Goal: Task Accomplishment & Management: Manage account settings

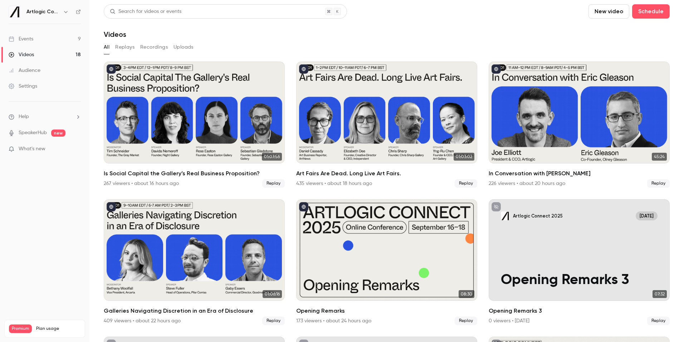
click at [33, 37] on div "Events" at bounding box center [21, 38] width 25 height 7
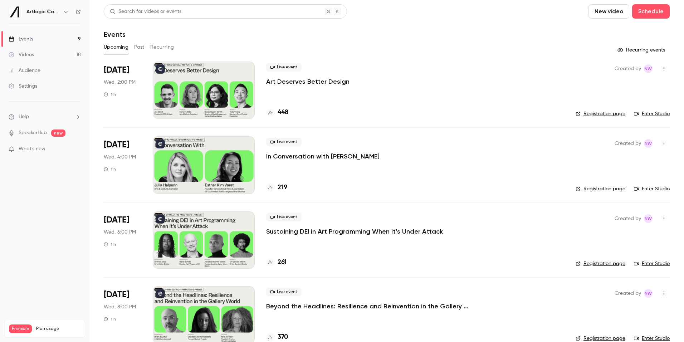
click at [646, 116] on link "Enter Studio" at bounding box center [652, 113] width 36 height 7
click at [287, 80] on p "Art Deserves Better Design" at bounding box center [307, 81] width 83 height 9
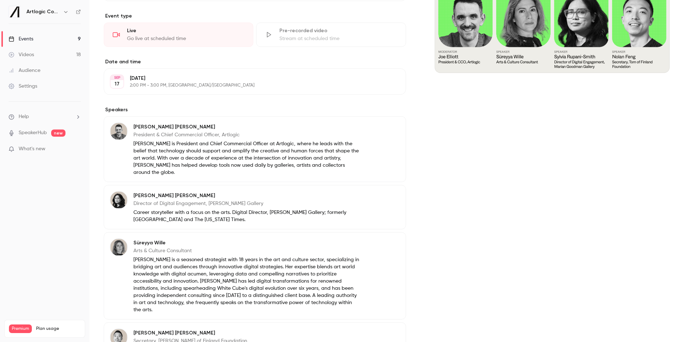
scroll to position [262, 0]
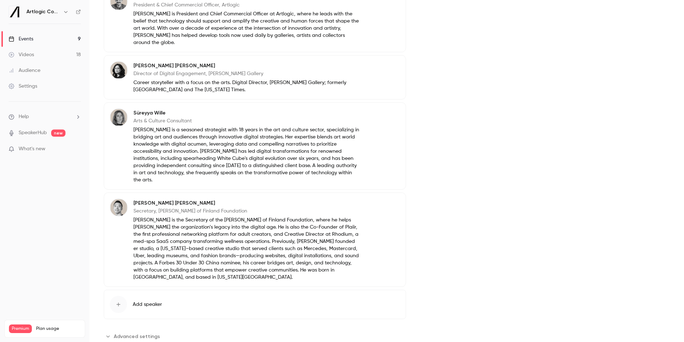
click at [124, 333] on span "Advanced settings" at bounding box center [137, 337] width 46 height 8
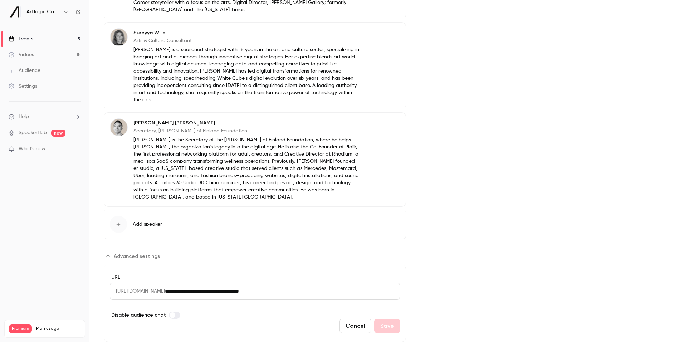
scroll to position [0, 0]
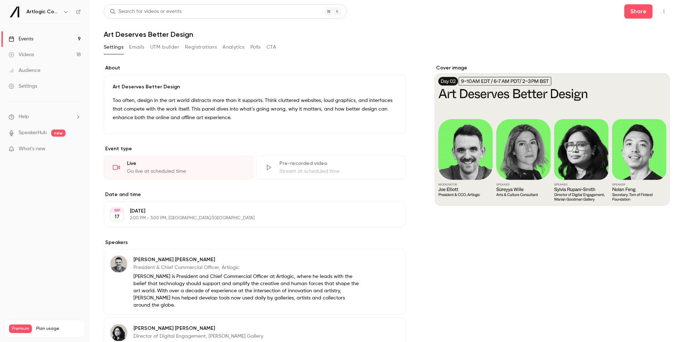
click at [38, 40] on link "Events 9" at bounding box center [44, 39] width 89 height 16
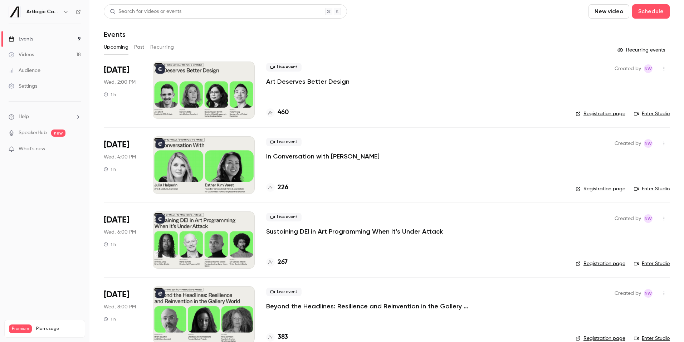
click at [654, 114] on link "Enter Studio" at bounding box center [652, 113] width 36 height 7
